Goal: Task Accomplishment & Management: Complete application form

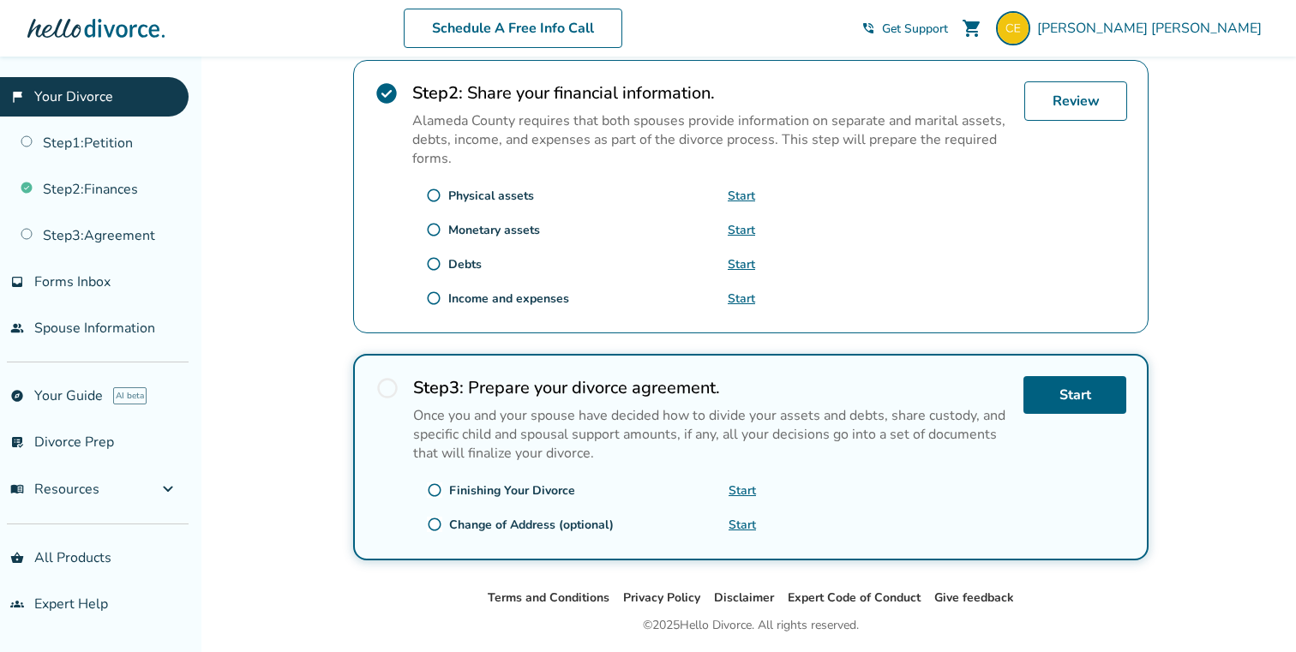
scroll to position [537, 0]
click at [1065, 395] on link "Start" at bounding box center [1074, 397] width 103 height 38
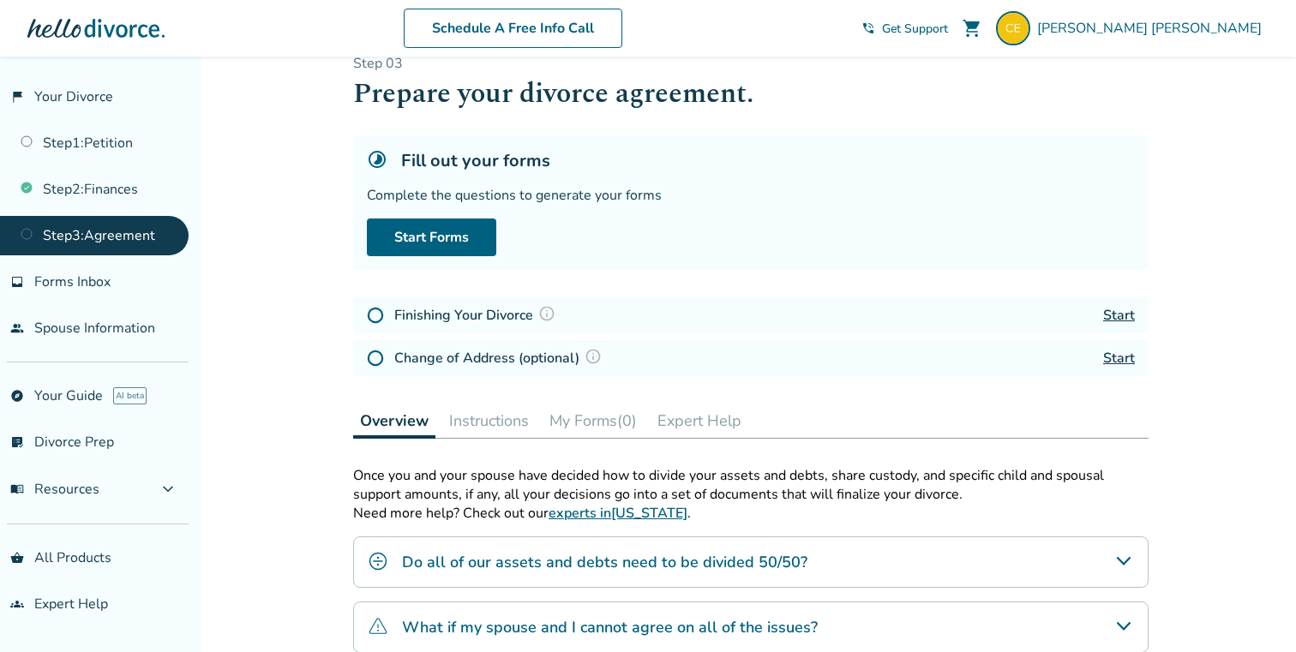
scroll to position [28, 0]
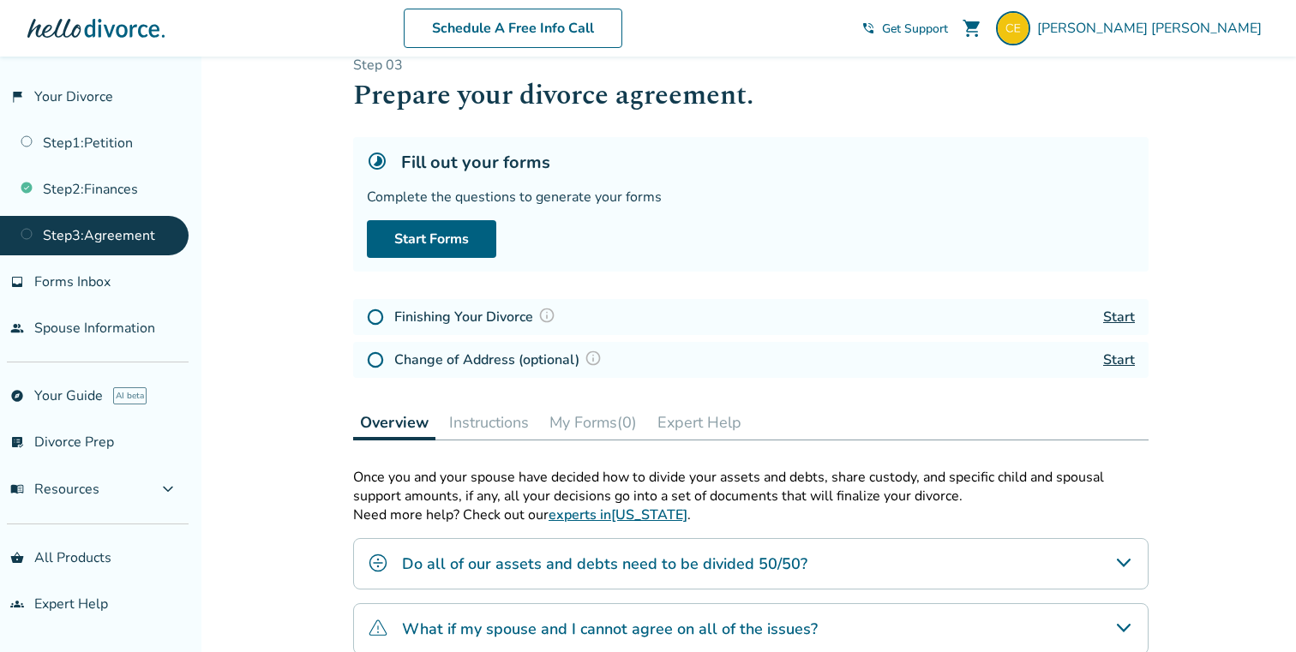
click at [1119, 315] on link "Start" at bounding box center [1119, 317] width 32 height 19
